Goal: Find specific page/section: Find specific page/section

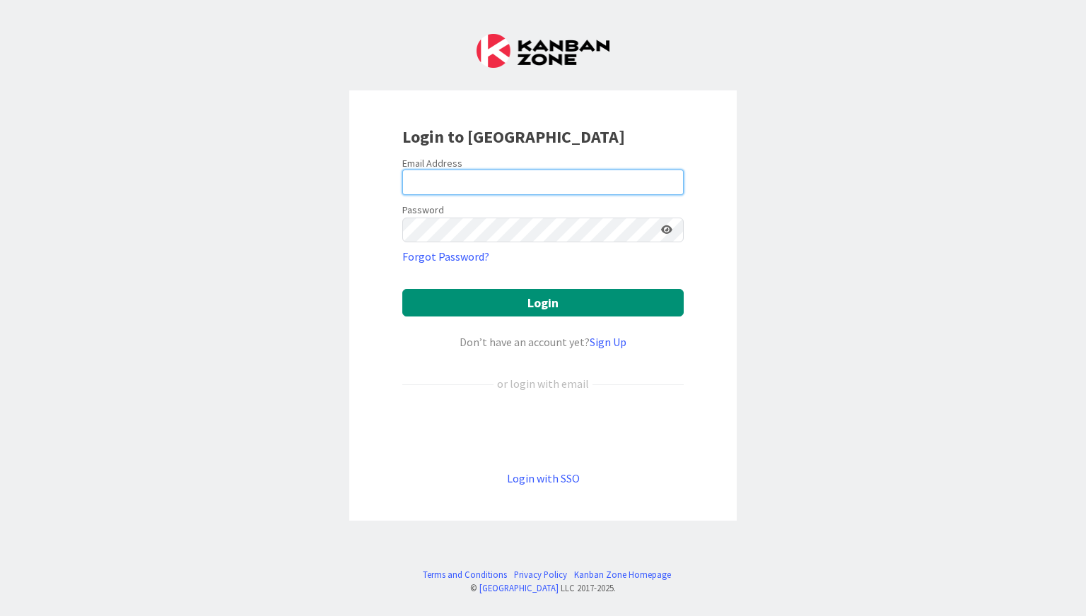
type input "[EMAIL_ADDRESS][DOMAIN_NAME]"
click at [669, 230] on icon at bounding box center [666, 230] width 11 height 10
click at [669, 230] on icon at bounding box center [666, 230] width 13 height 10
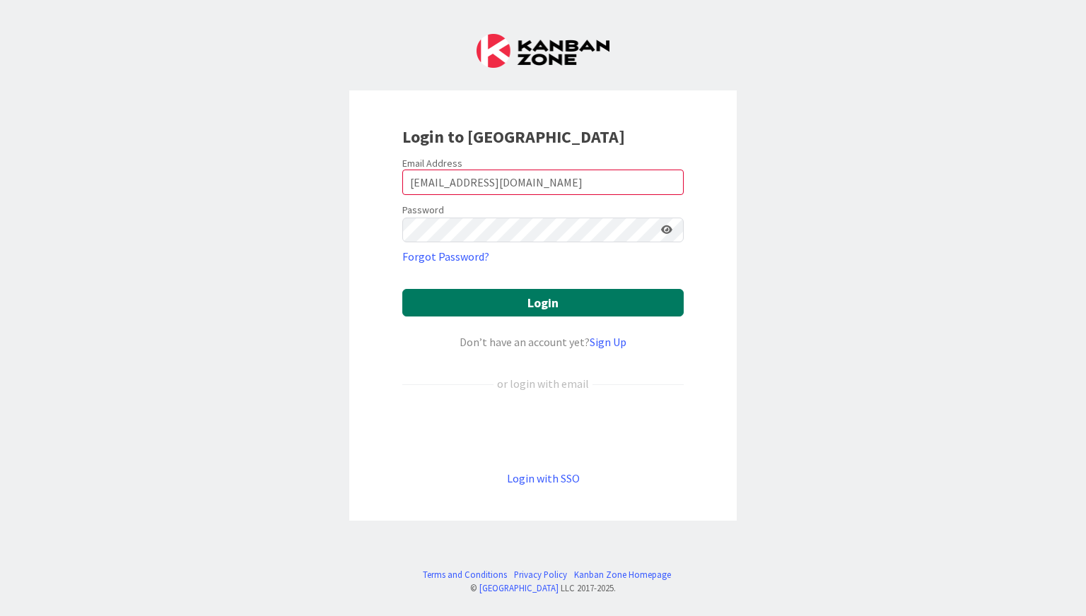
click at [592, 301] on button "Login" at bounding box center [542, 303] width 281 height 28
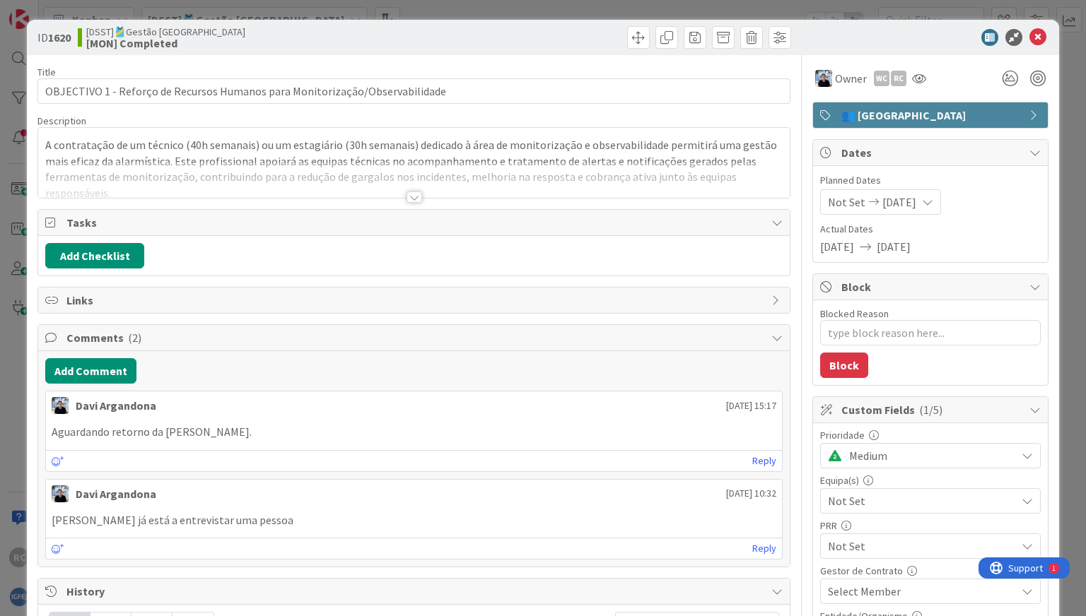
type textarea "x"
click at [777, 40] on icon at bounding box center [1037, 37] width 17 height 17
click at [777, 37] on div "Kanban [DSST]🎽Gestão Equipas 1x 2x 3x" at bounding box center [562, 19] width 1047 height 39
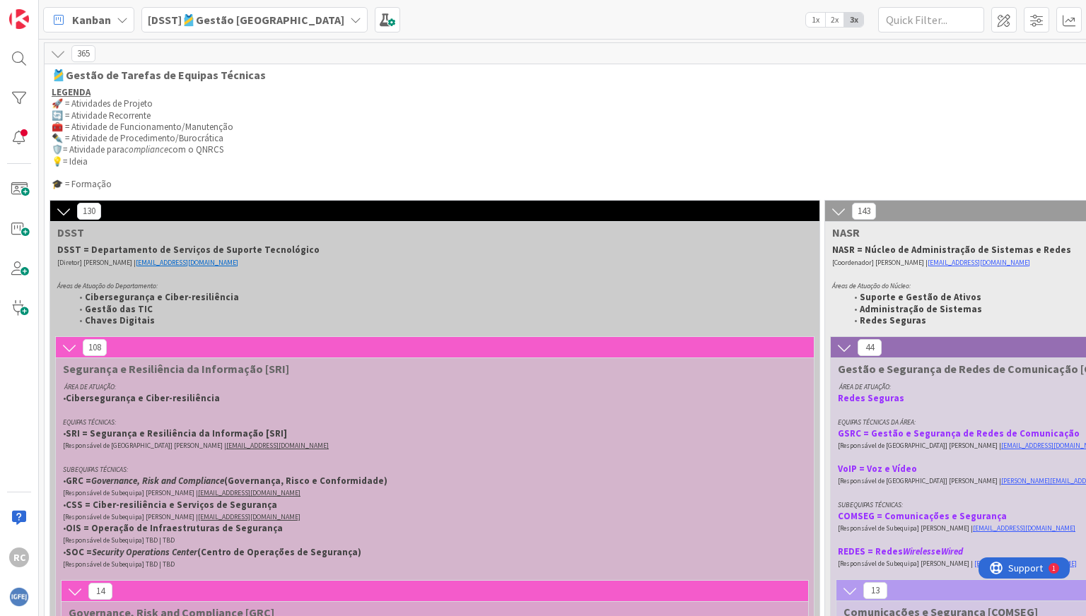
click at [250, 17] on b "[DSST]🎽Gestão [GEOGRAPHIC_DATA]" at bounding box center [246, 20] width 197 height 14
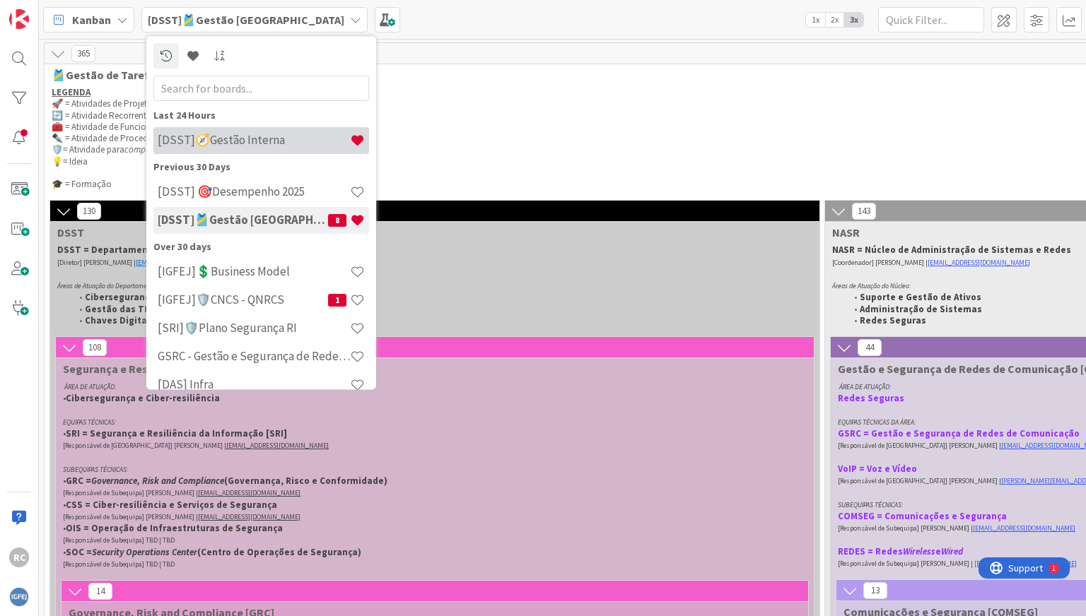
click at [239, 142] on h4 "[DSST]🧭Gestão Interna" at bounding box center [254, 141] width 192 height 14
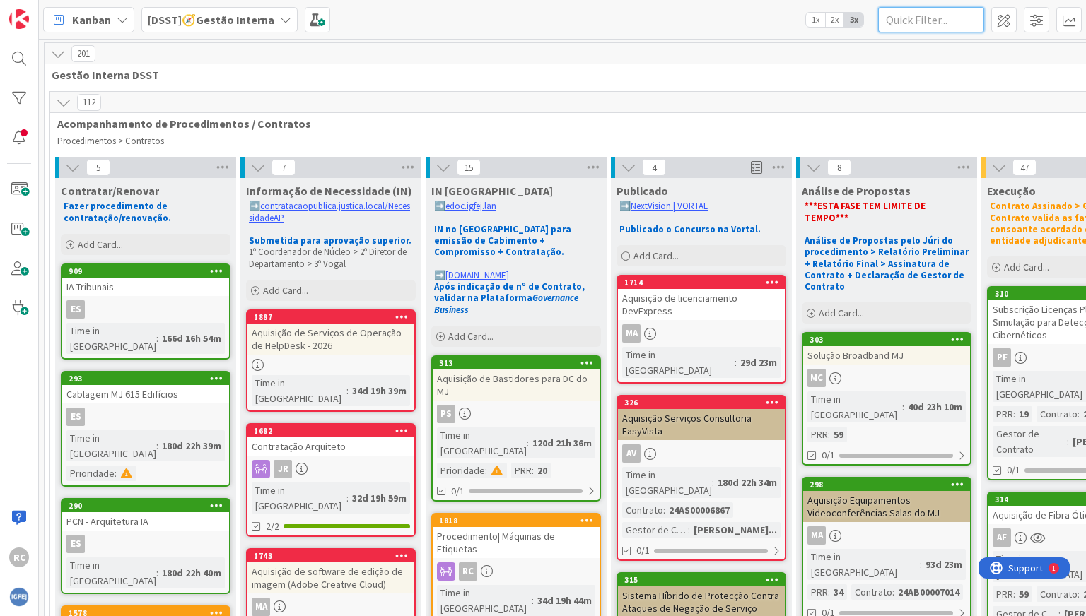
click at [777, 28] on input "text" at bounding box center [931, 19] width 106 height 25
type input "n"
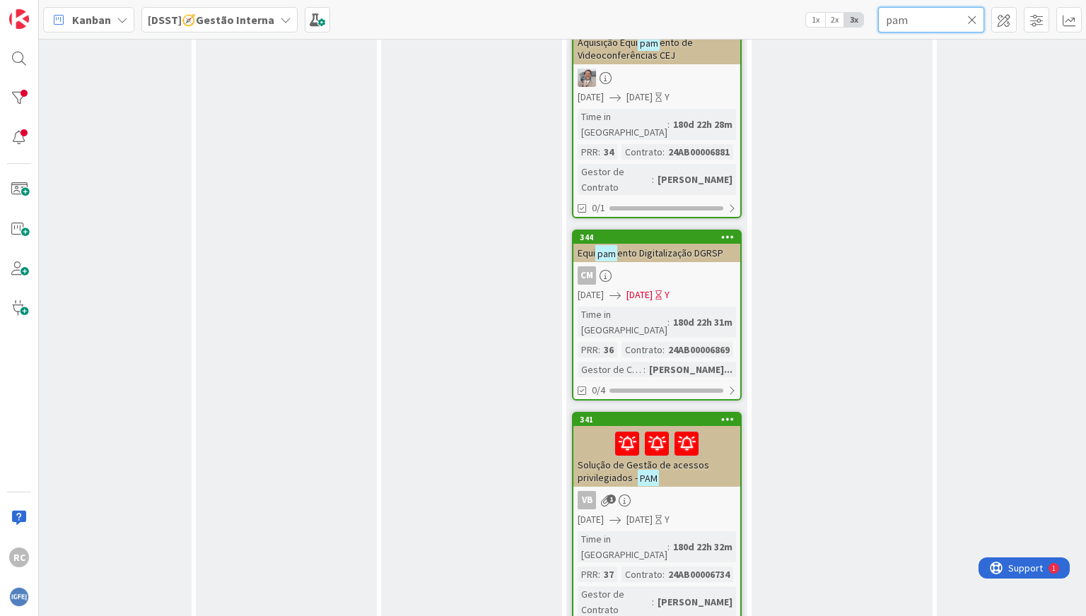
scroll to position [929, 415]
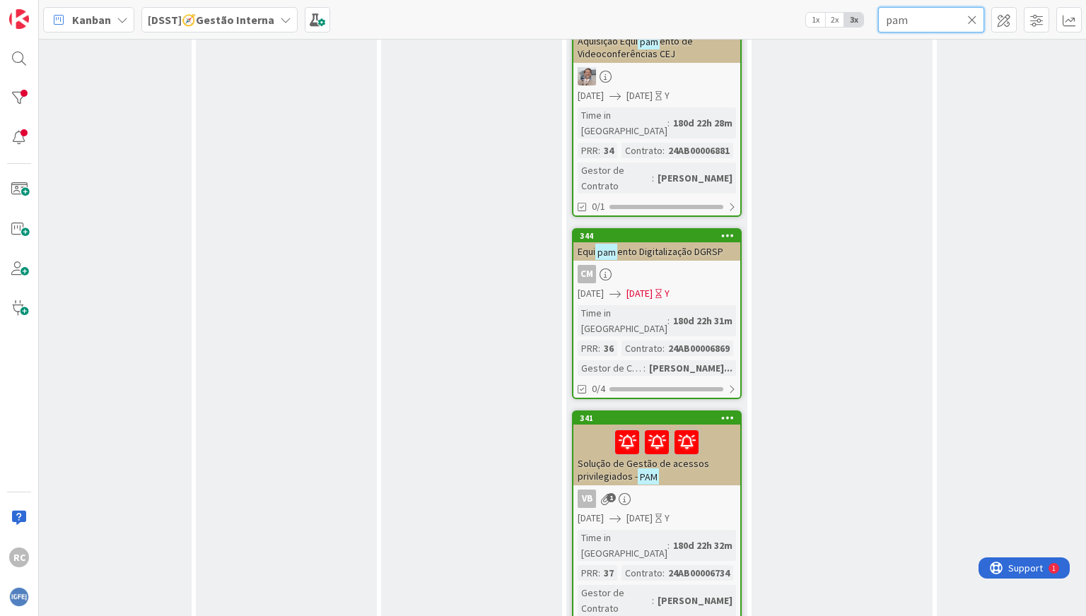
type input "pam"
click at [684, 411] on link "341 Solução de Gestão de acessos privilegiados - PAM VB 1 [DATE] [DATE] Y Time …" at bounding box center [657, 525] width 170 height 229
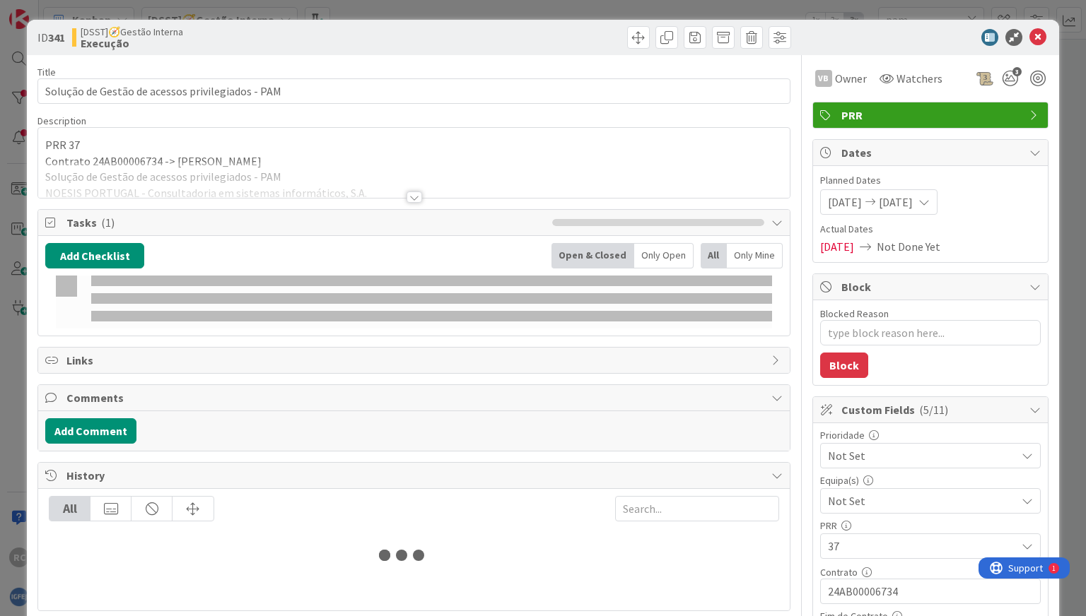
type textarea "x"
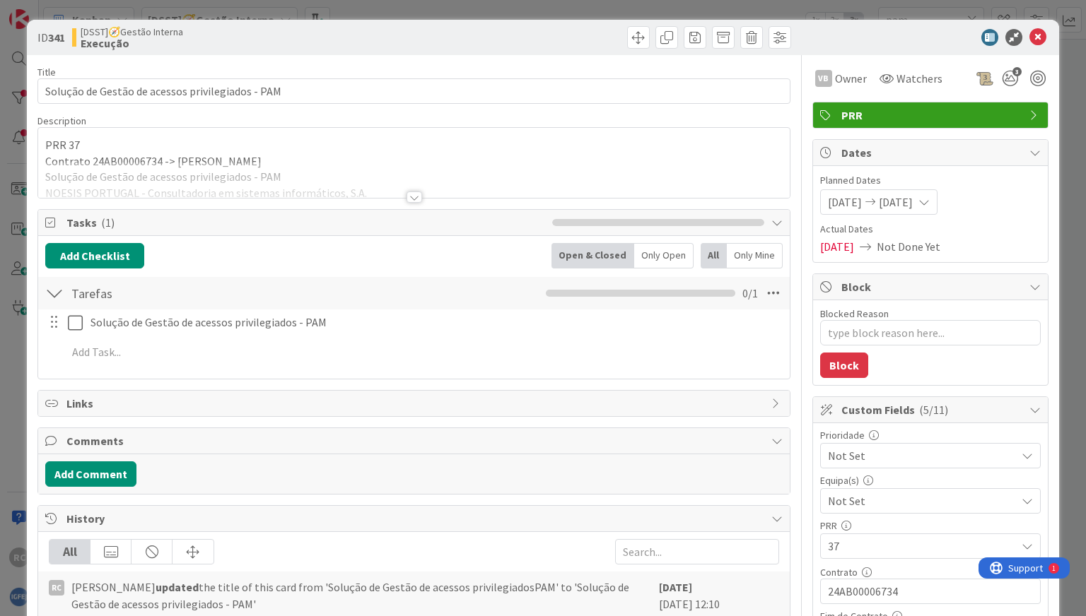
click at [415, 201] on div at bounding box center [414, 197] width 16 height 11
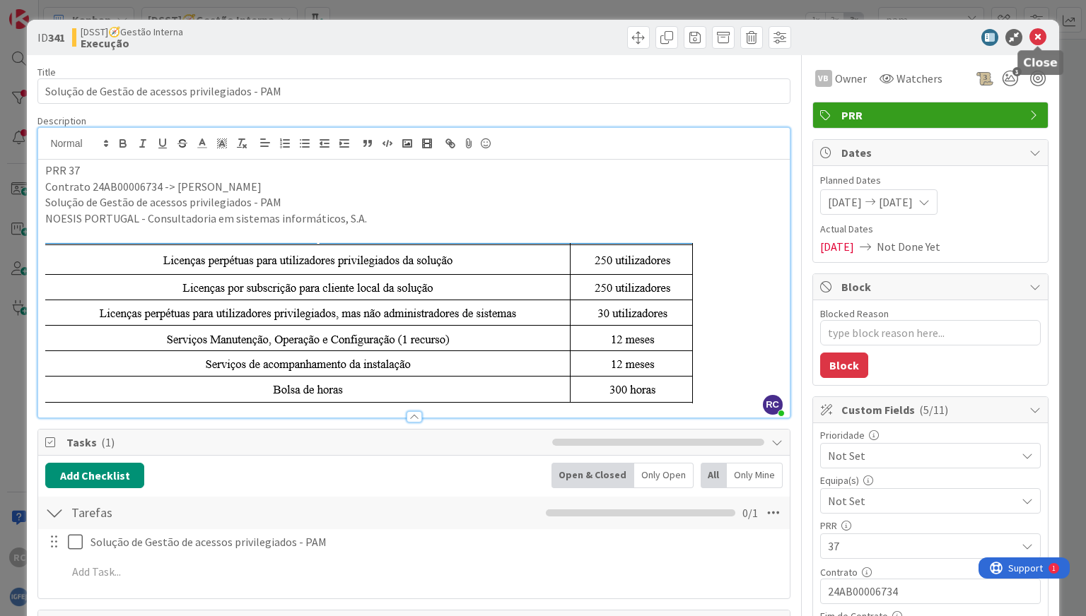
click at [777, 40] on icon at bounding box center [1037, 37] width 17 height 17
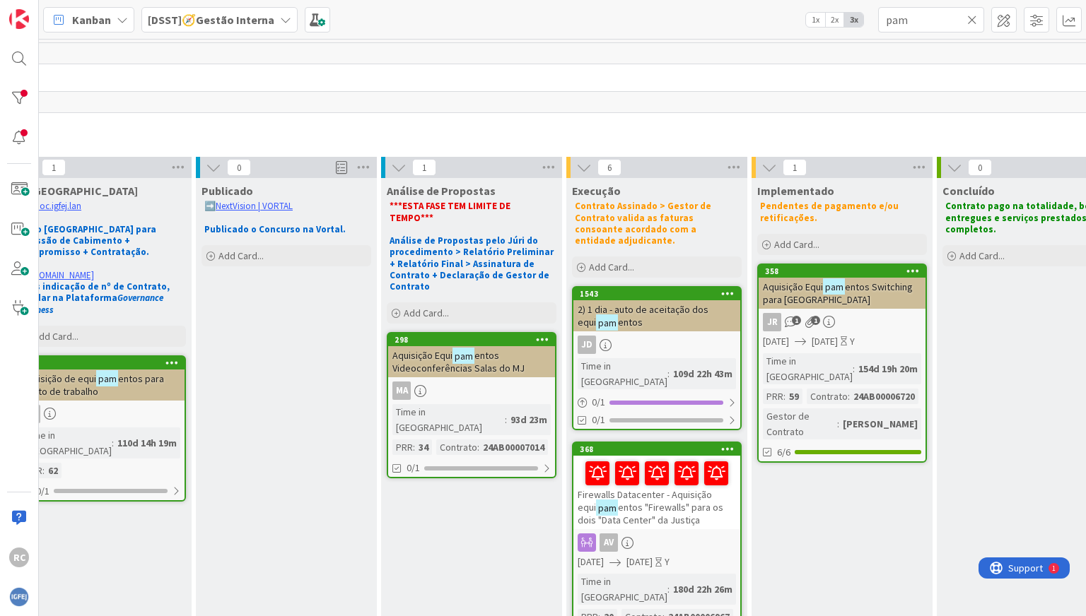
scroll to position [1, 416]
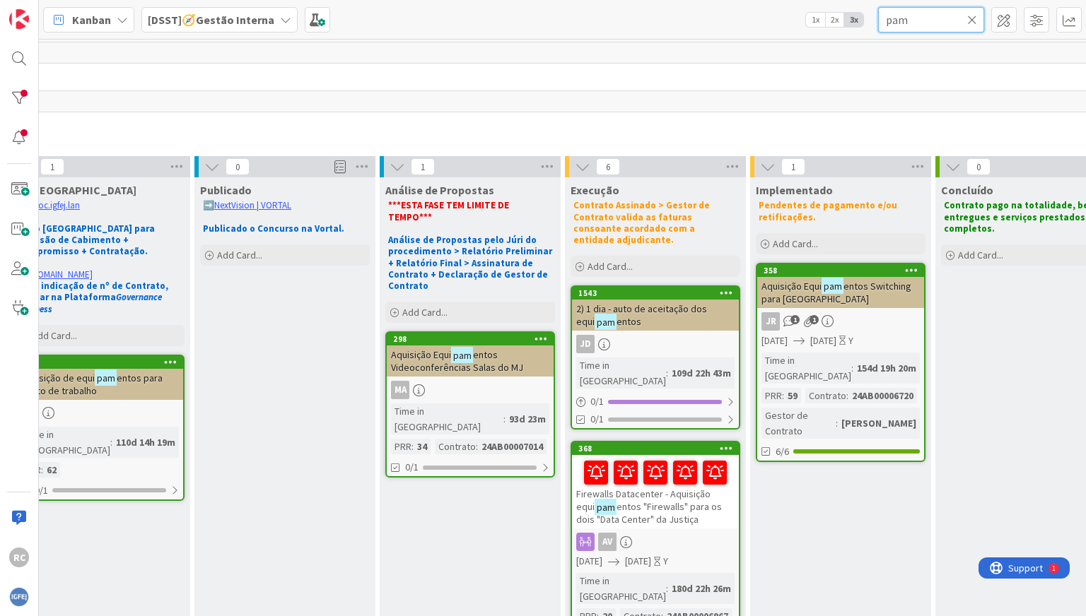
click at [777, 28] on input "pam" at bounding box center [931, 19] width 106 height 25
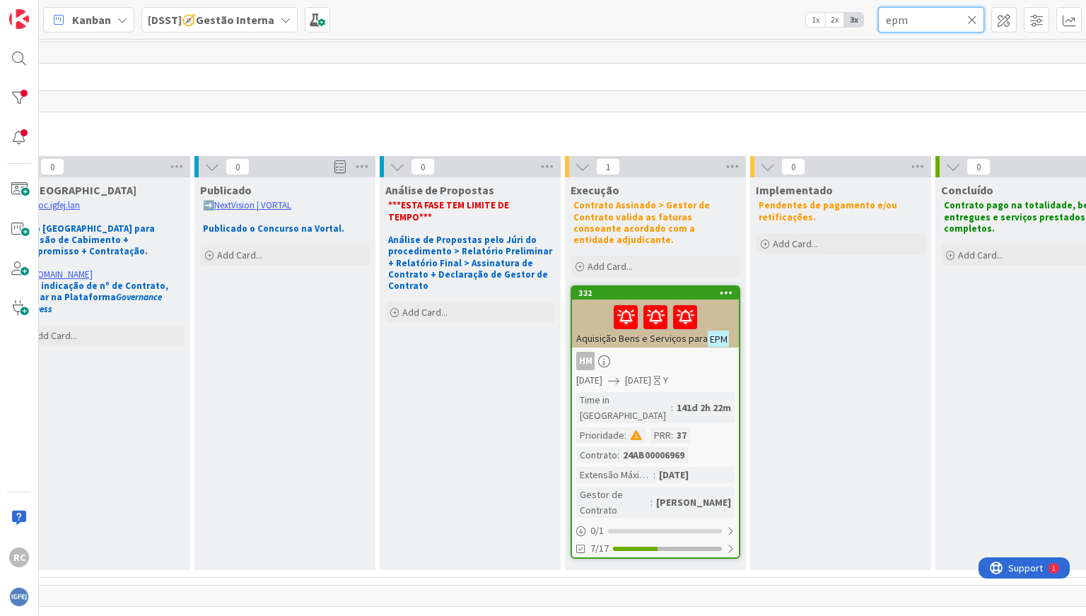
type input "epm"
click at [645, 337] on link "332 Aquisição Bens e Serviços para EPM HM [DATE] [DATE] Y Time in [GEOGRAPHIC_D…" at bounding box center [656, 423] width 170 height 274
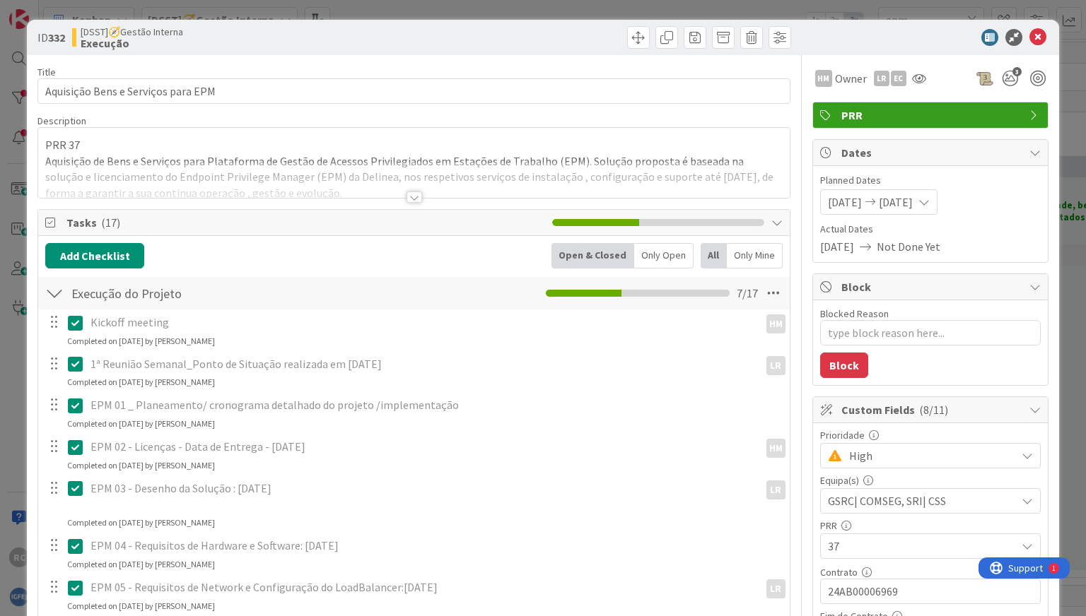
type textarea "x"
click at [414, 197] on div at bounding box center [414, 197] width 16 height 11
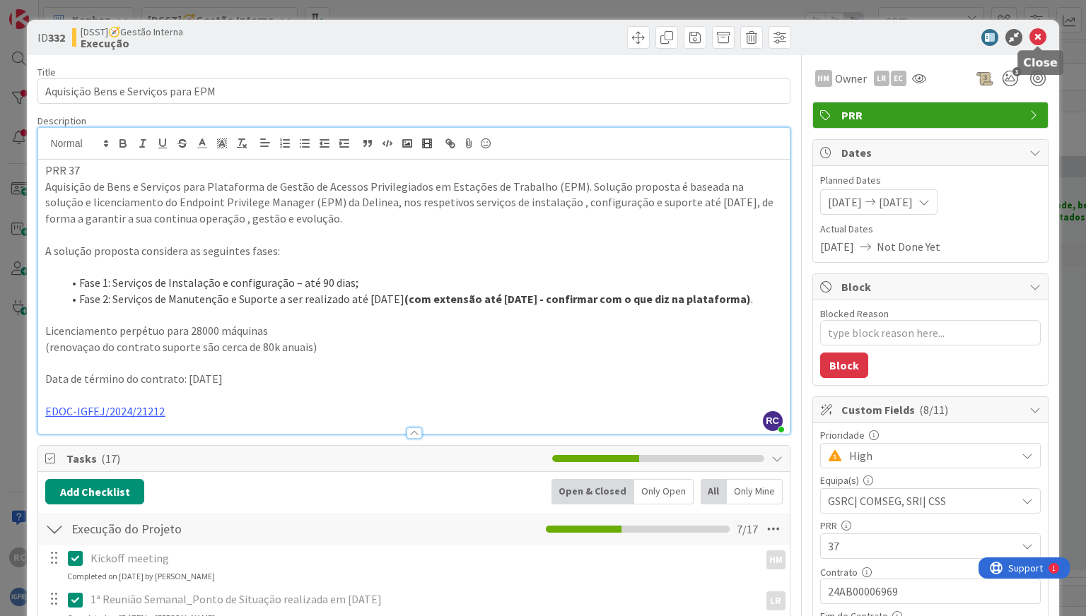
click at [777, 34] on icon at bounding box center [1037, 37] width 17 height 17
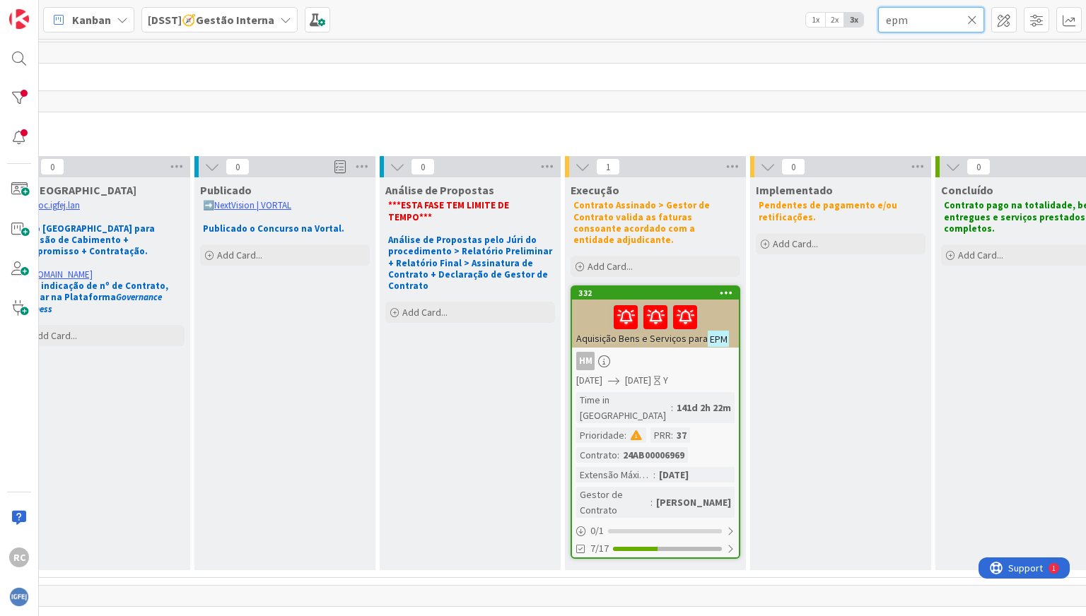
click at [777, 16] on input "epm" at bounding box center [931, 19] width 106 height 25
type input "darktrace"
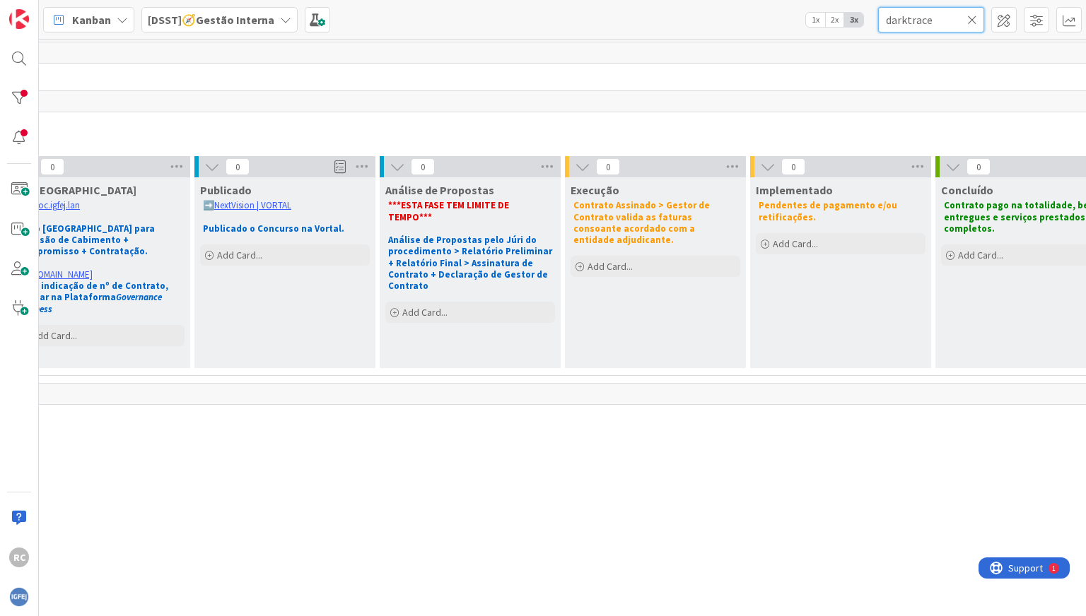
click at [777, 23] on input "darktrace" at bounding box center [931, 19] width 106 height 25
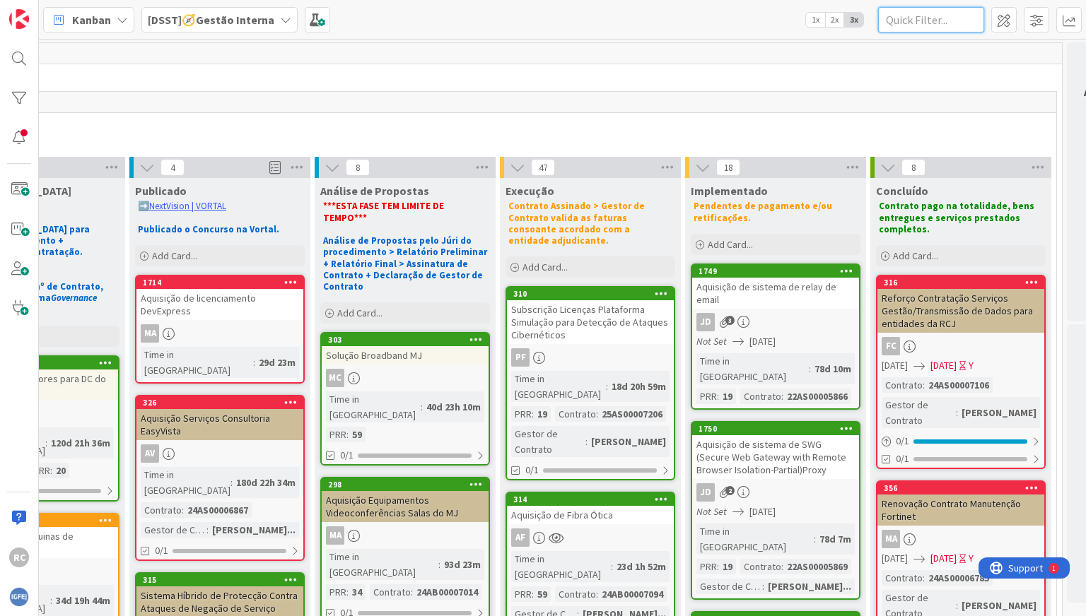
scroll to position [3, 483]
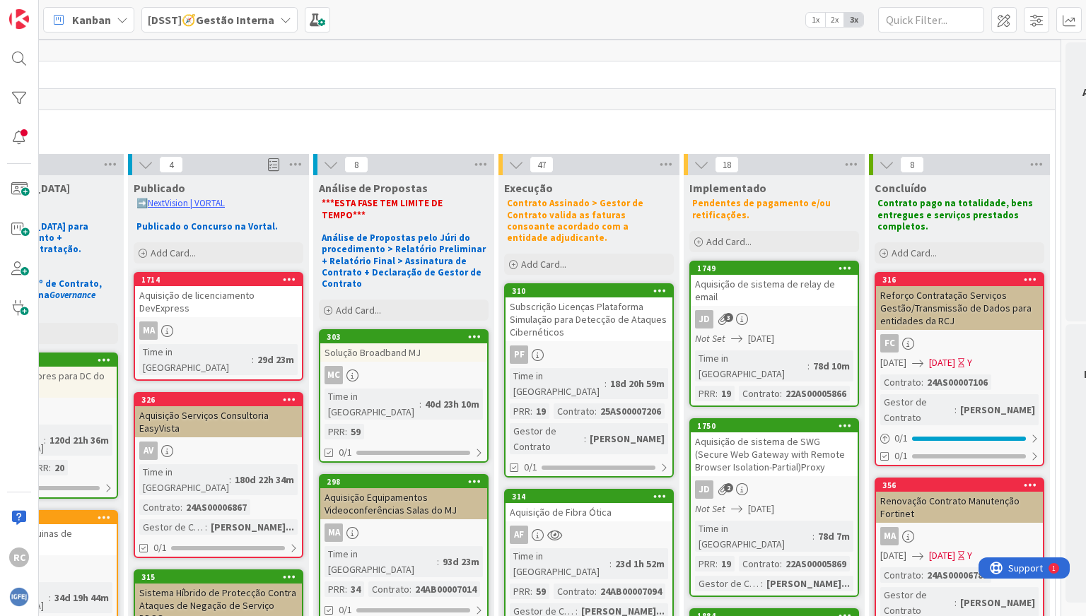
click at [612, 305] on div "Subscrição Licenças Plataforma Simulação para Detecção de Ataques Cibernéticos" at bounding box center [588, 320] width 167 height 44
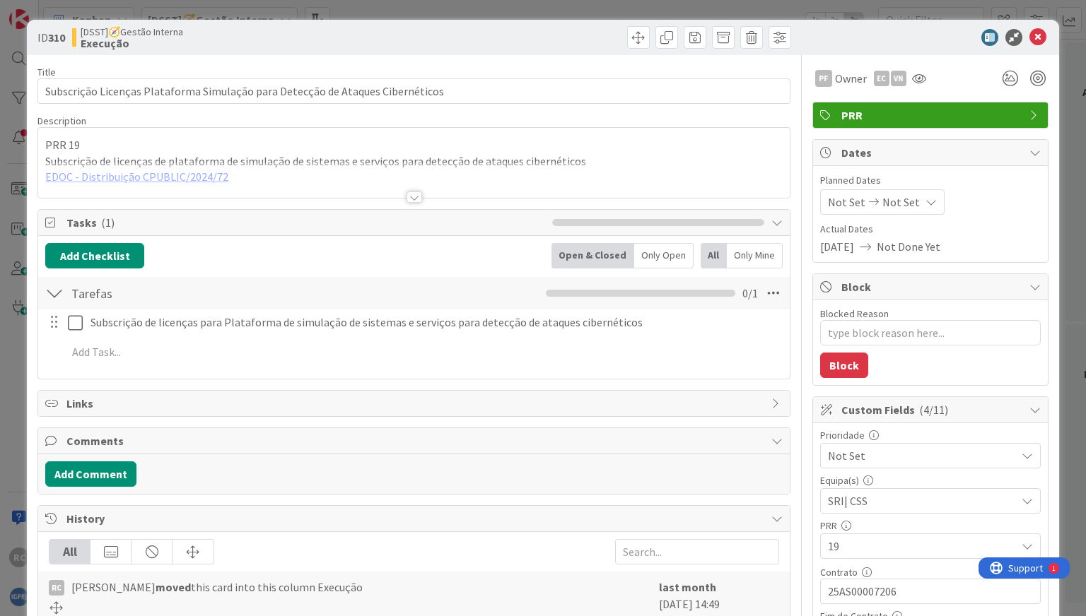
click at [418, 196] on div at bounding box center [414, 197] width 16 height 11
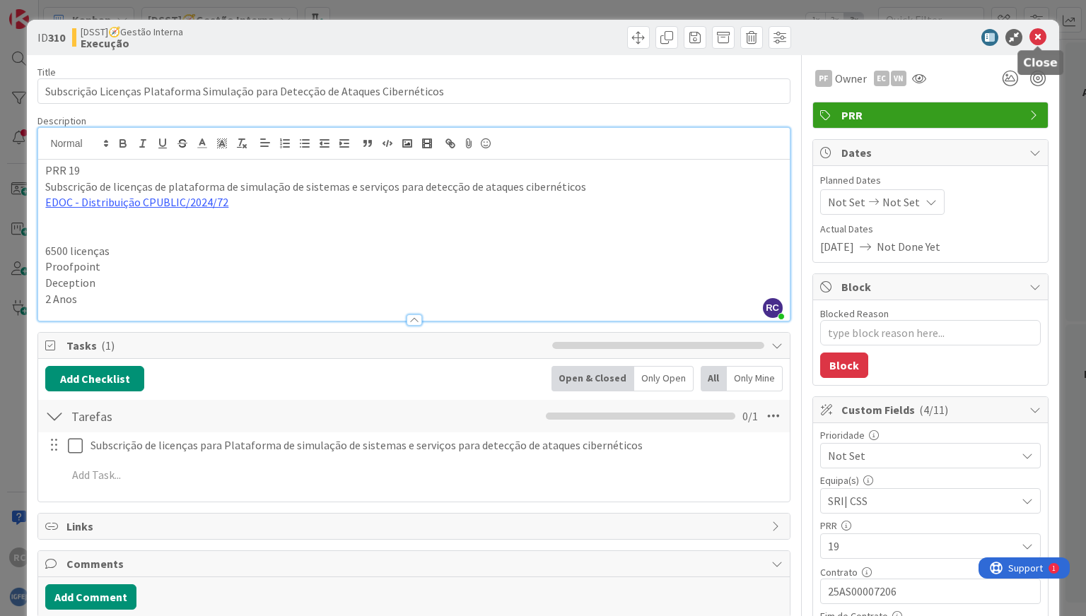
click at [777, 36] on icon at bounding box center [1037, 37] width 17 height 17
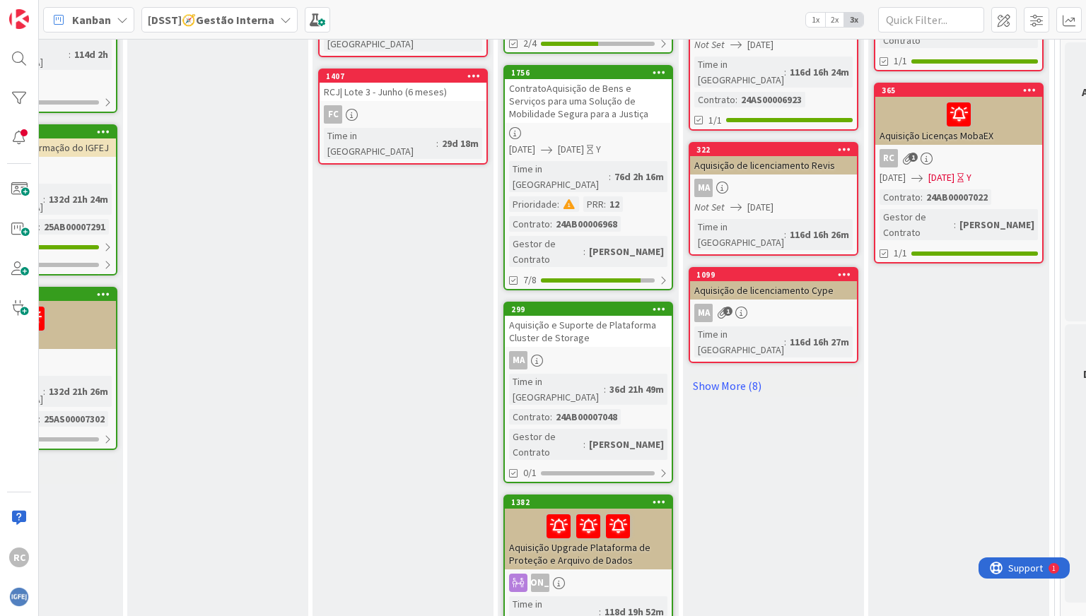
scroll to position [1371, 484]
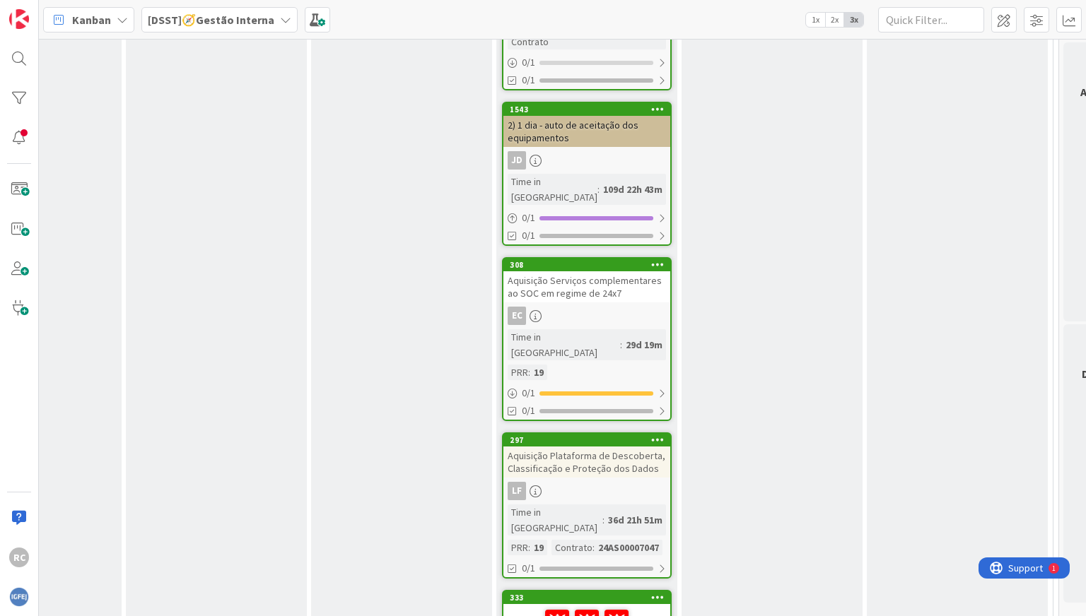
scroll to position [2165, 485]
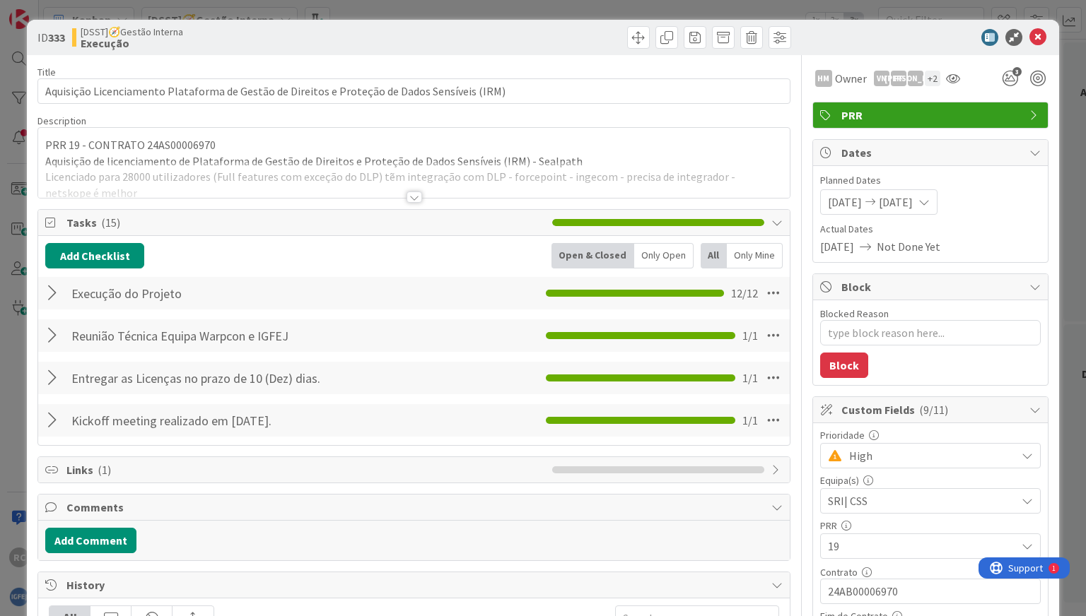
type textarea "x"
click at [777, 35] on icon at bounding box center [1037, 37] width 17 height 17
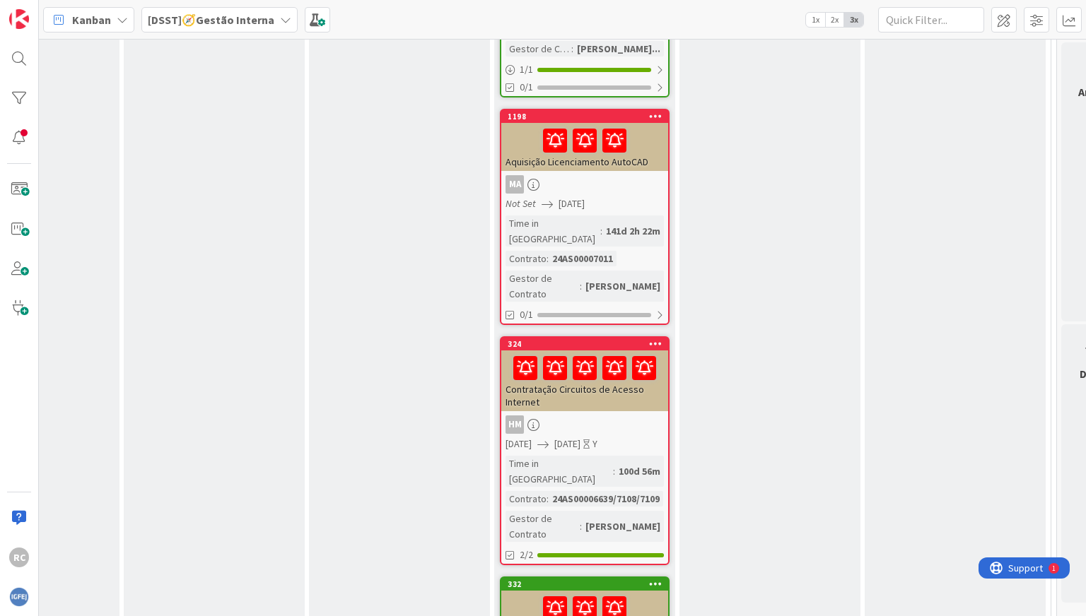
scroll to position [0, 487]
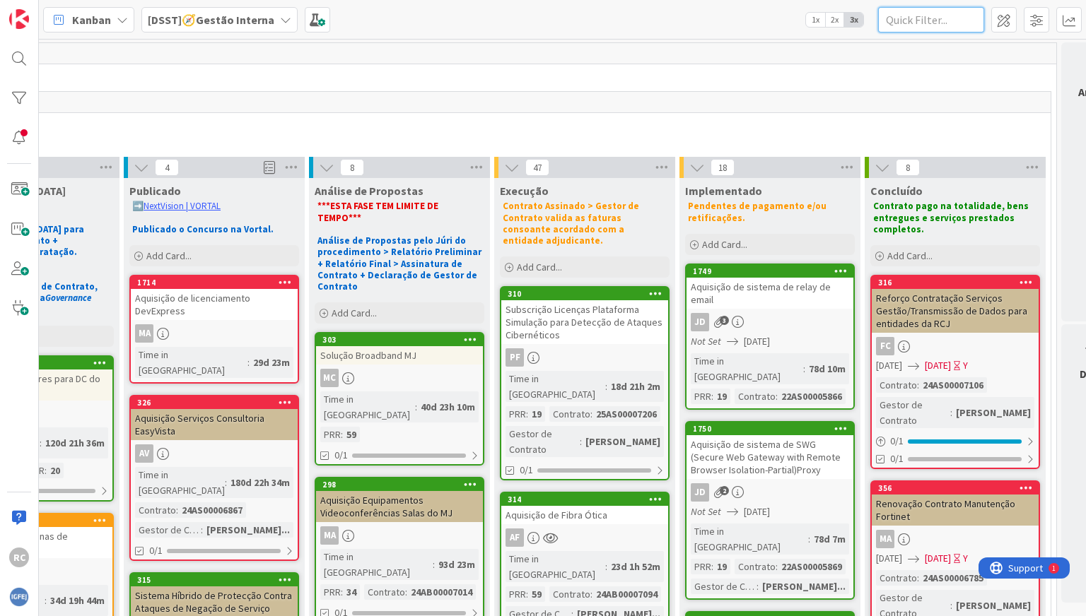
click at [777, 30] on input "text" at bounding box center [931, 19] width 106 height 25
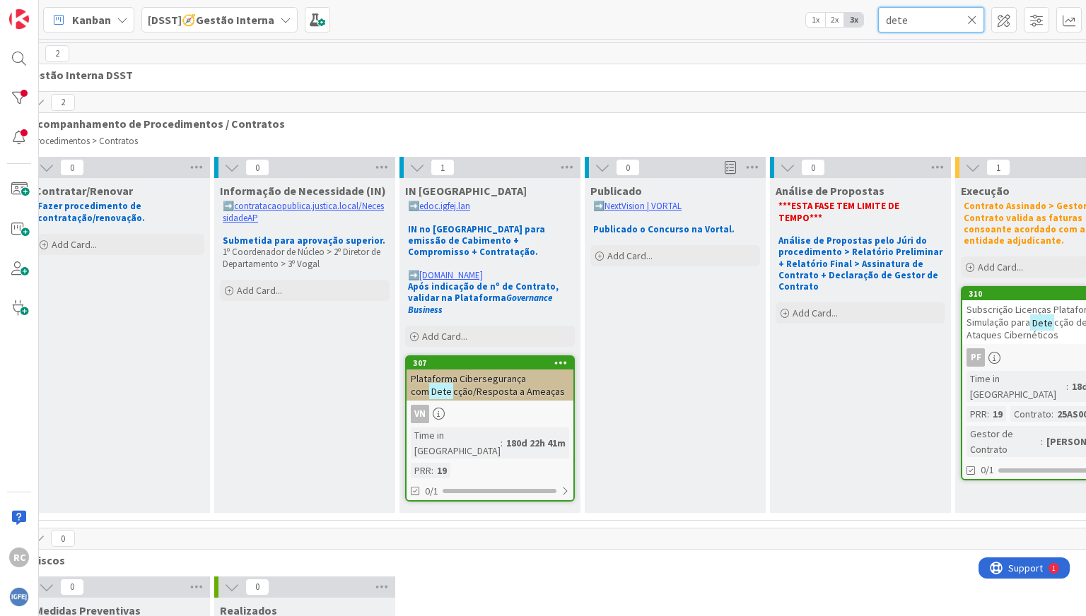
scroll to position [0, 3]
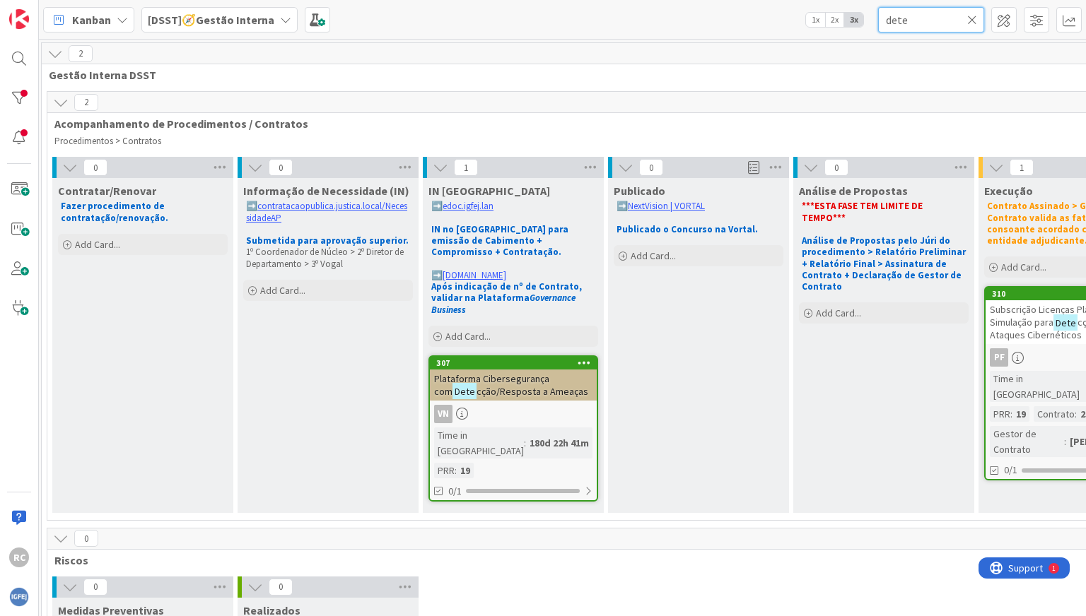
type input "dete"
click at [520, 385] on span "cção/Resposta a Ameaças" at bounding box center [532, 391] width 112 height 13
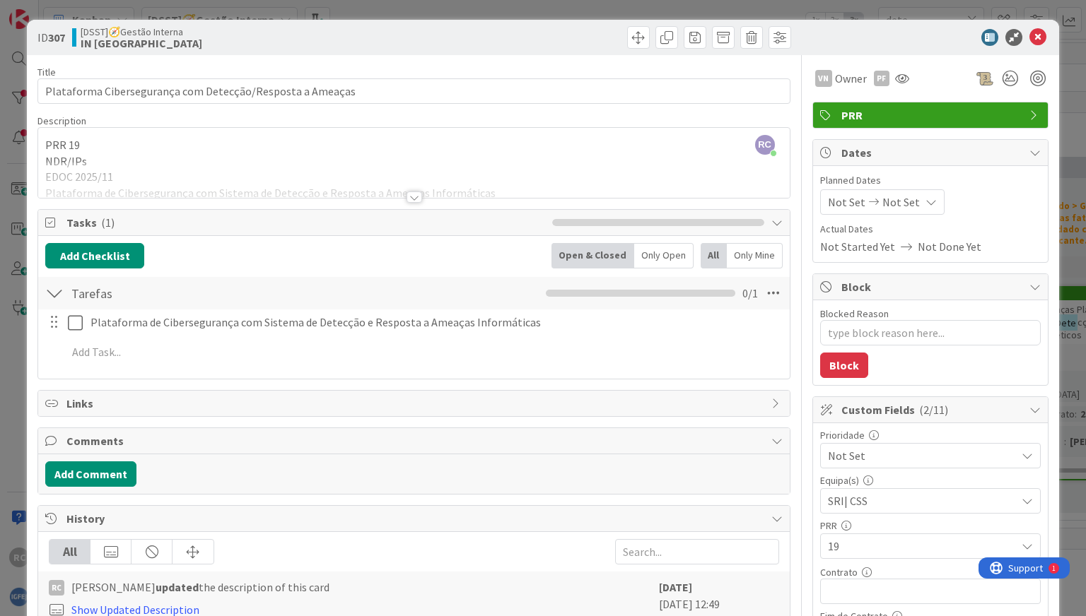
click at [414, 200] on div at bounding box center [414, 197] width 16 height 11
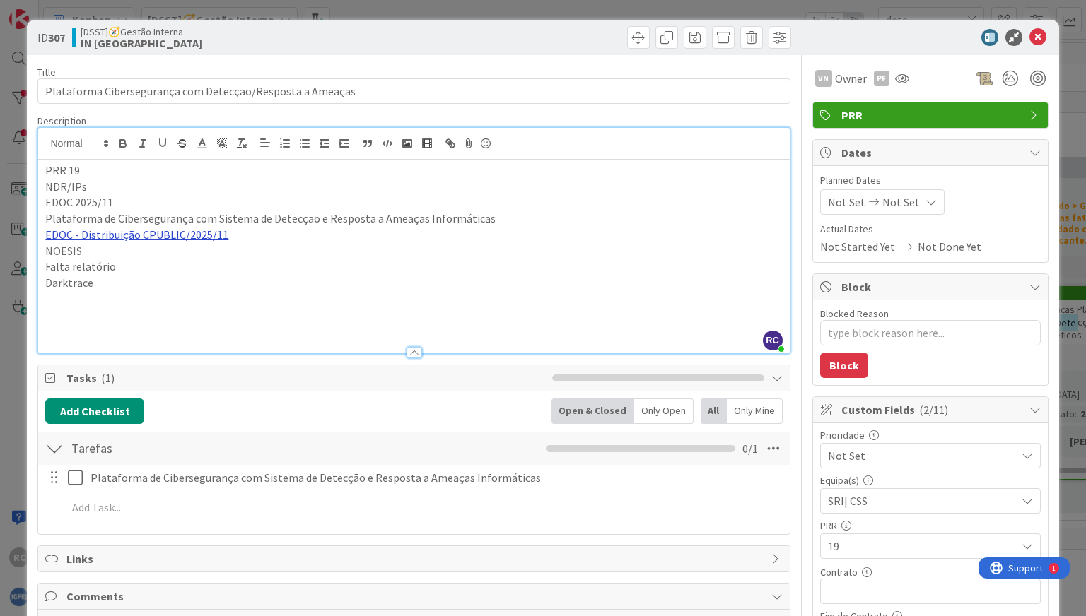
click at [125, 234] on link "EDOC - Distribuição CPUBLIC/2025/11" at bounding box center [136, 235] width 183 height 14
click at [79, 260] on link "[URL]" at bounding box center [67, 262] width 23 height 18
click at [286, 288] on p "Darktrace" at bounding box center [413, 283] width 737 height 16
click at [777, 41] on icon at bounding box center [1037, 37] width 17 height 17
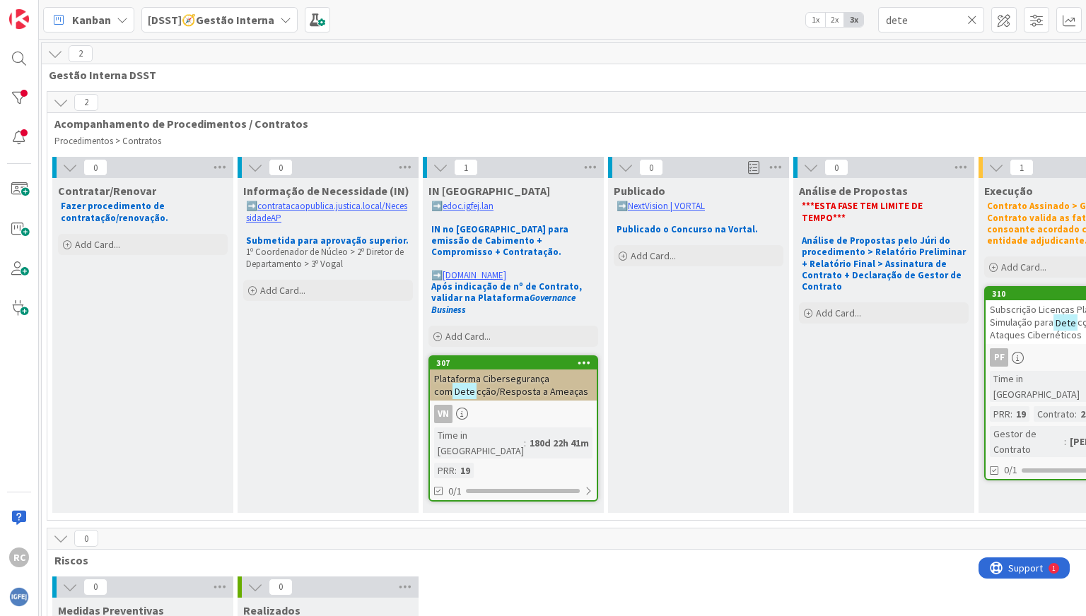
scroll to position [10, 3]
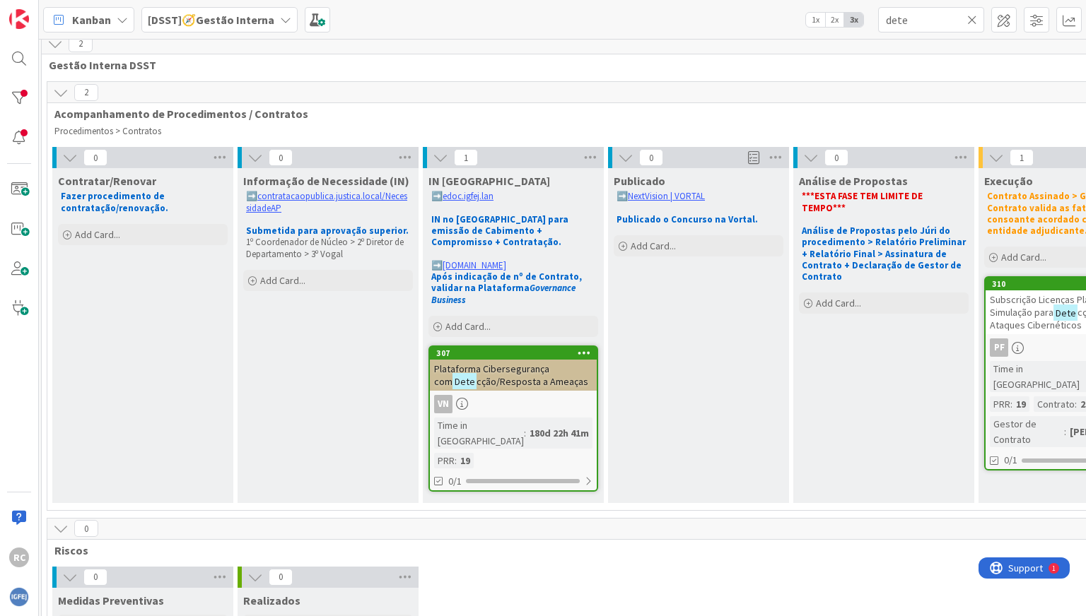
click at [482, 375] on span "cção/Resposta a Ameaças" at bounding box center [532, 381] width 112 height 13
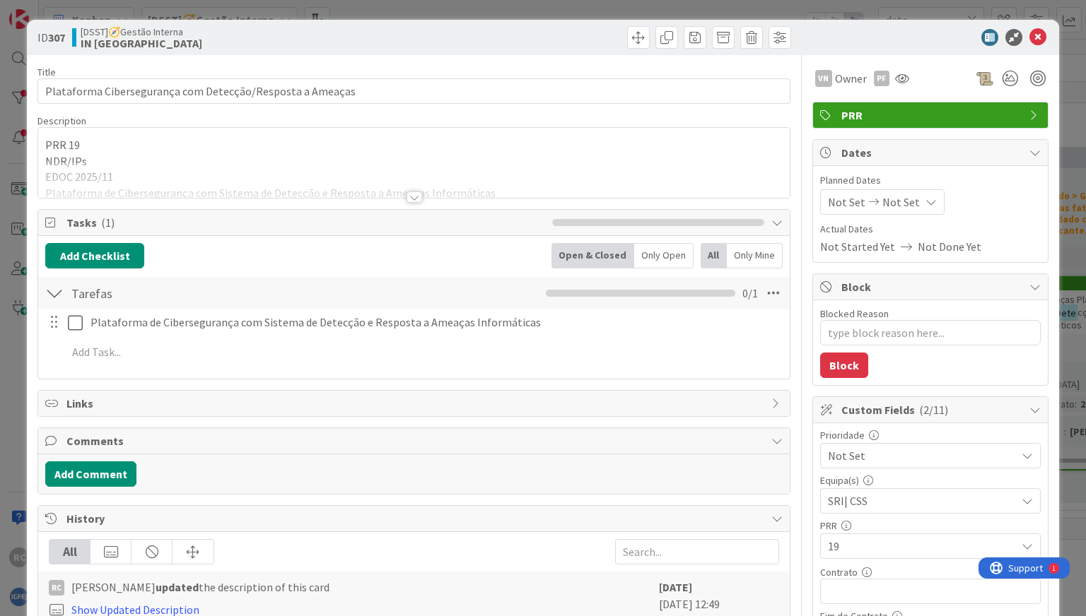
type textarea "x"
click at [413, 197] on div at bounding box center [414, 197] width 16 height 11
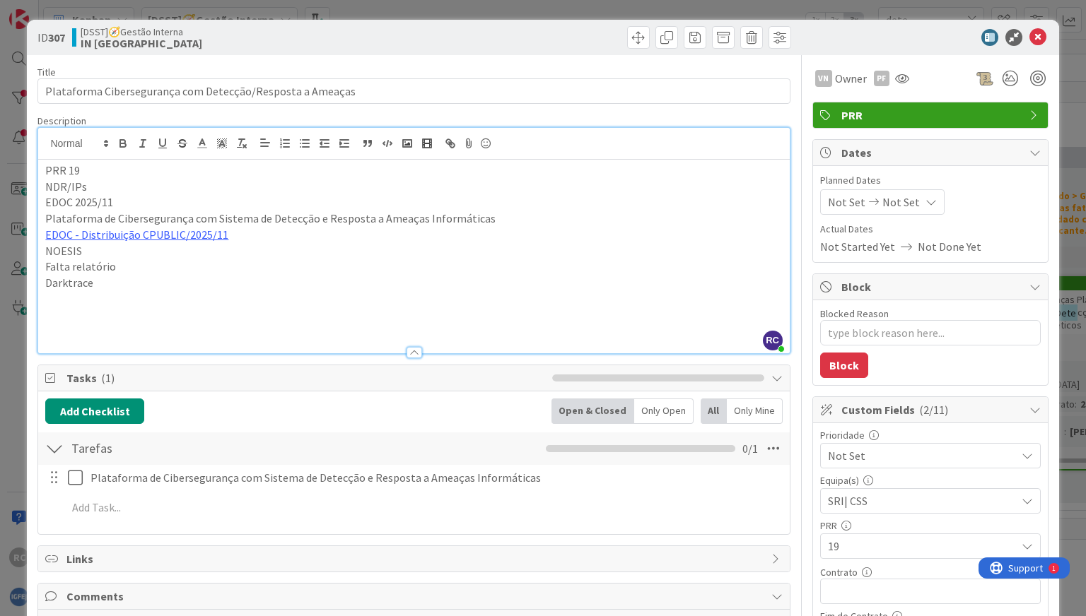
click at [115, 291] on p at bounding box center [413, 299] width 737 height 16
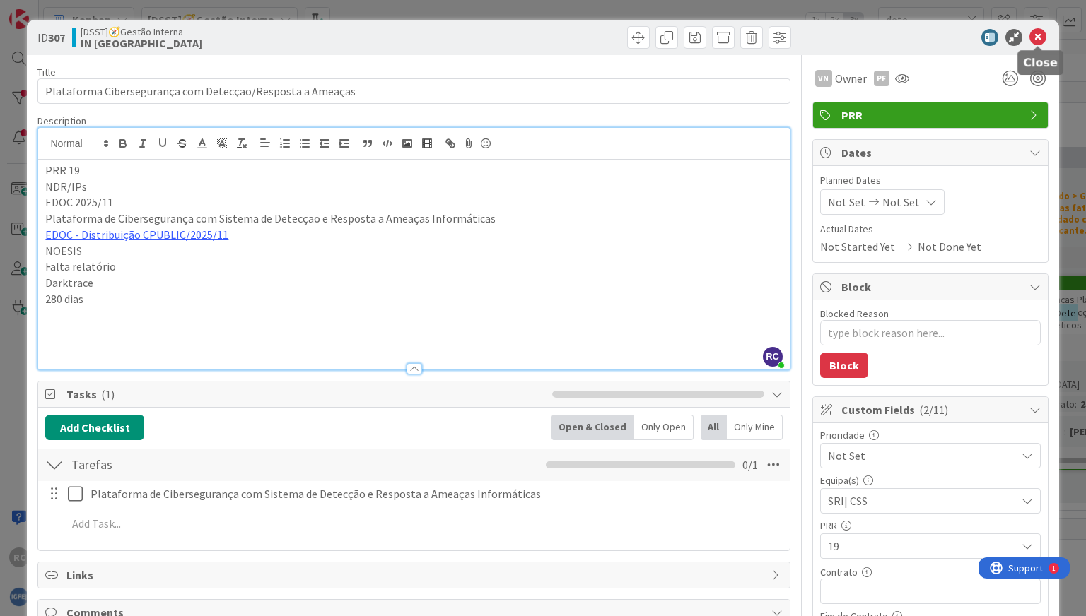
click at [777, 40] on icon at bounding box center [1037, 37] width 17 height 17
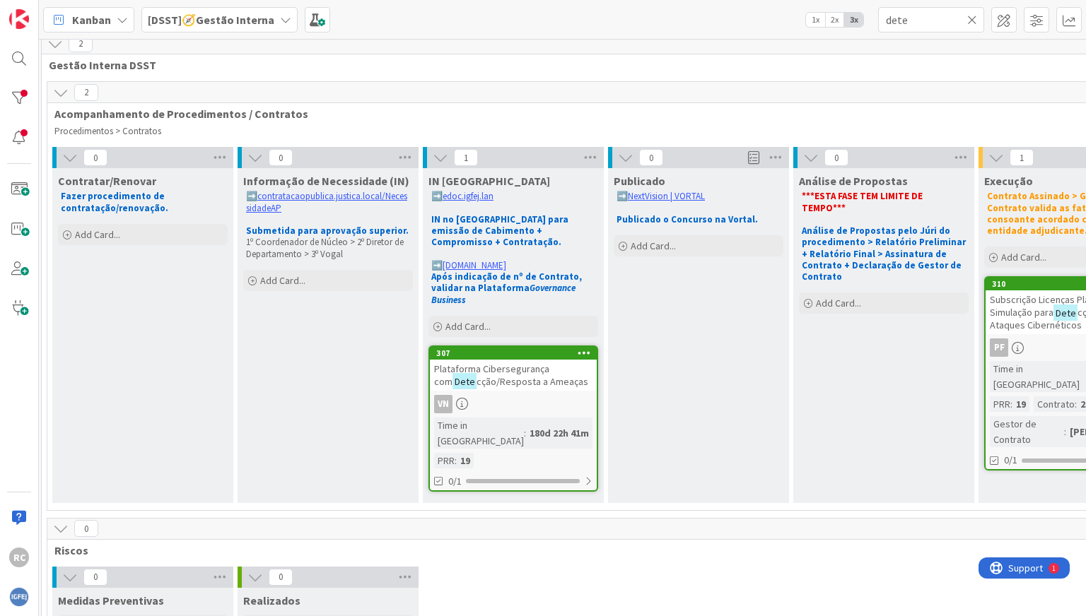
click at [512, 375] on div "Plataforma Cibersegurança com Dete cção/Resposta a Ameaças" at bounding box center [513, 375] width 167 height 31
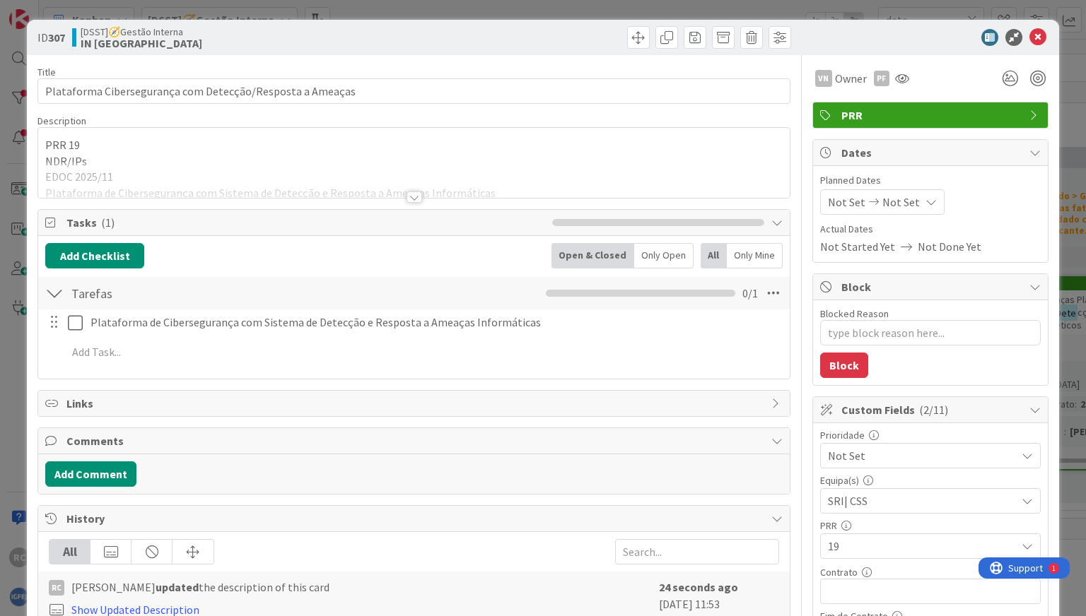
type textarea "x"
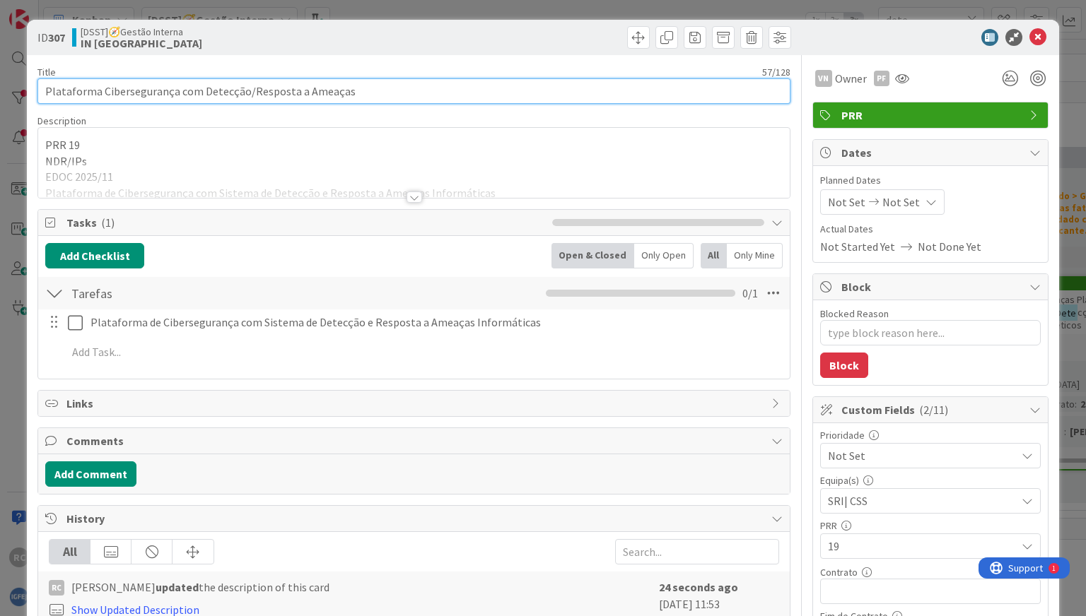
click at [389, 92] on input "Plataforma Cibersegurança com Detecção/Resposta a Ameaças" at bounding box center [413, 90] width 752 height 25
type input "Plataforma Cibersegurança com Detecção/Resposta a Ameaças - DarkTrace"
type textarea "x"
type input "Plataforma Cibersegurança com Detecção/Resposta a Ameaças - DarkTrace"
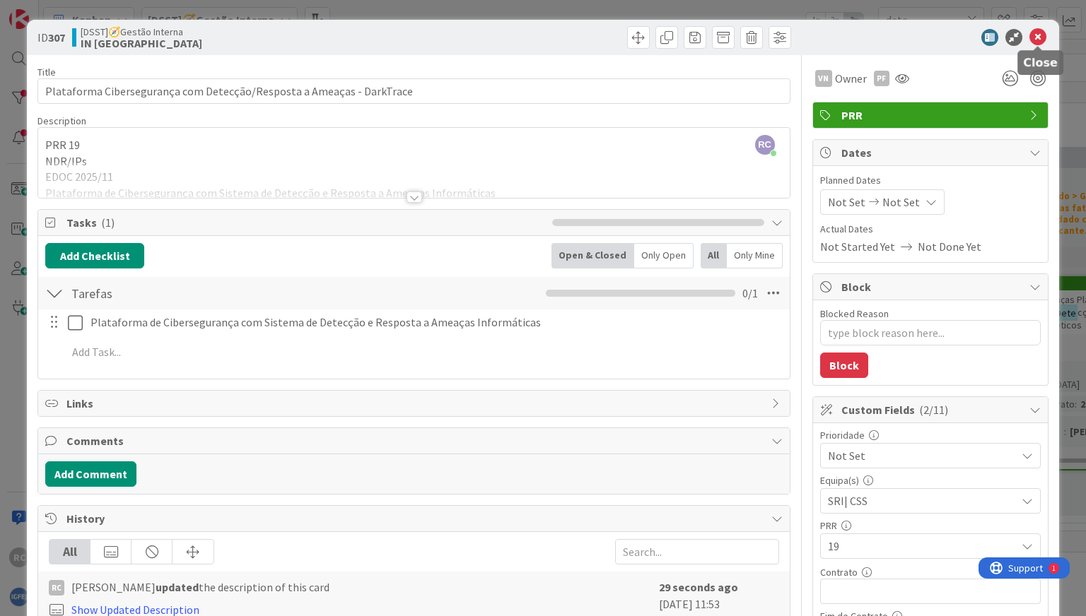
click at [777, 35] on icon at bounding box center [1037, 37] width 17 height 17
